Goal: Transaction & Acquisition: Book appointment/travel/reservation

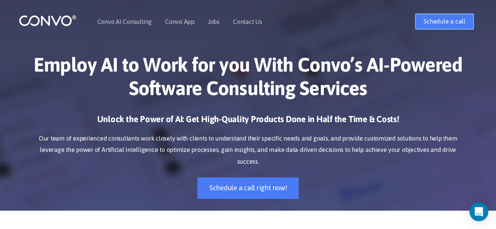
click at [448, 18] on link "Schedule a call" at bounding box center [444, 22] width 58 height 16
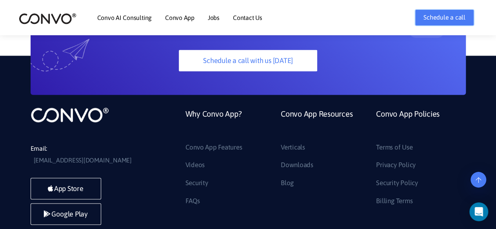
scroll to position [2118, 0]
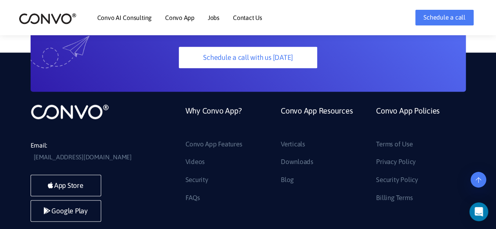
click at [146, 20] on link "Convo AI Consulting" at bounding box center [124, 18] width 55 height 6
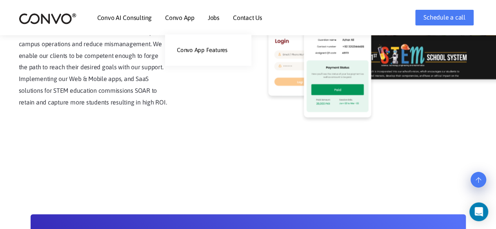
scroll to position [1961, 0]
